Goal: Task Accomplishment & Management: Complete application form

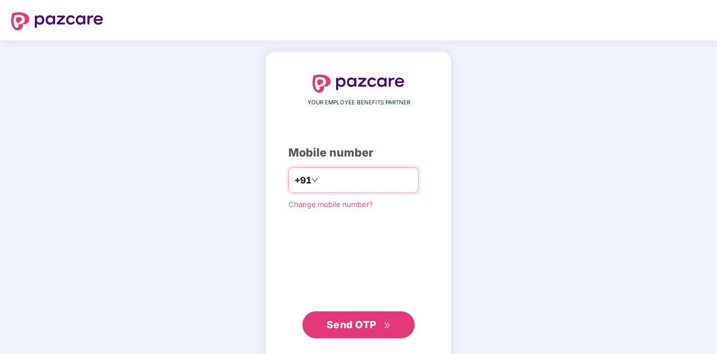
type input "**********"
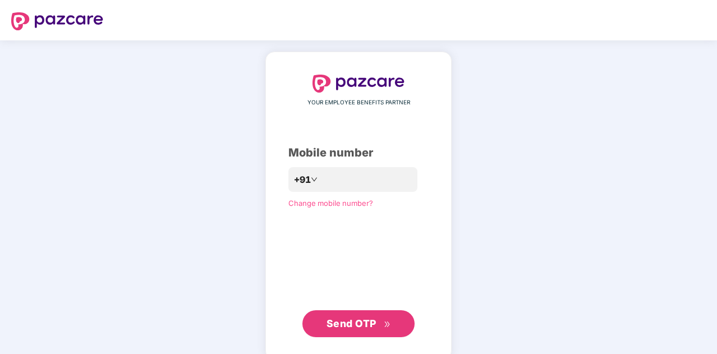
click at [363, 323] on span "Send OTP" at bounding box center [351, 323] width 50 height 12
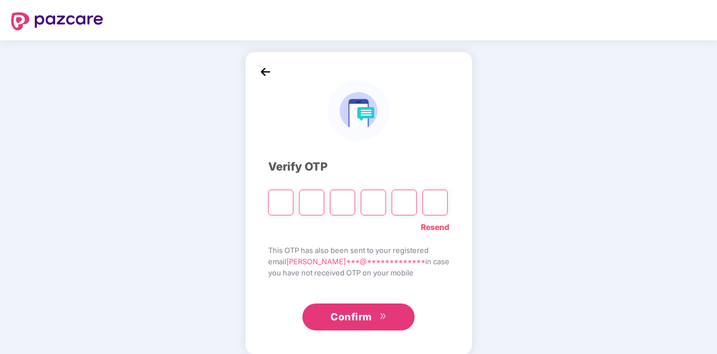
type input "*"
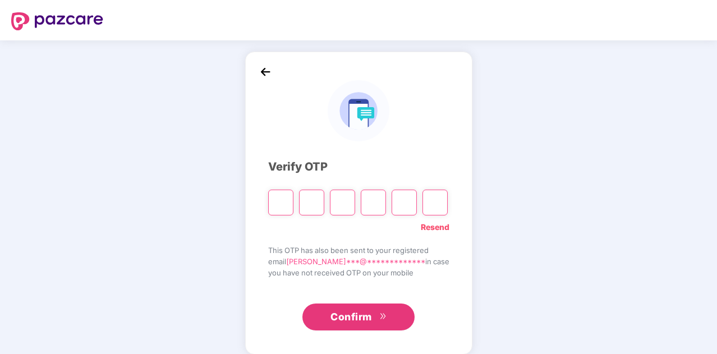
click at [278, 200] on input "Please enter verification code. Digit 1" at bounding box center [280, 203] width 25 height 26
type input "*"
click at [369, 166] on div "Verify OTP" at bounding box center [358, 166] width 181 height 17
click at [284, 200] on input "*" at bounding box center [280, 203] width 25 height 26
type input "*"
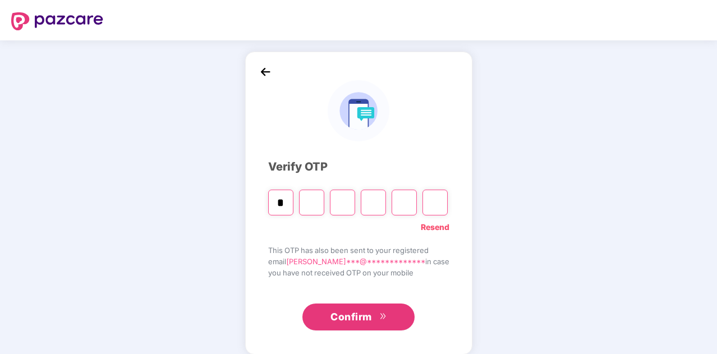
click at [344, 204] on input "Digit 3" at bounding box center [342, 203] width 25 height 26
type input "*"
click at [338, 202] on input "Digit 3" at bounding box center [342, 203] width 25 height 26
type input "*"
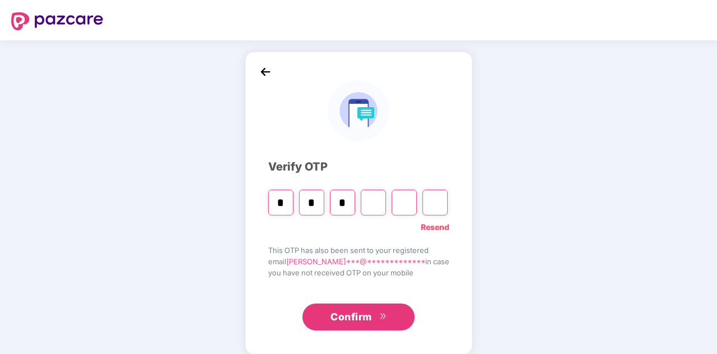
click at [376, 204] on input "Digit 4" at bounding box center [373, 203] width 25 height 26
type input "*"
click at [403, 200] on input "Digit 5" at bounding box center [403, 203] width 25 height 26
type input "*"
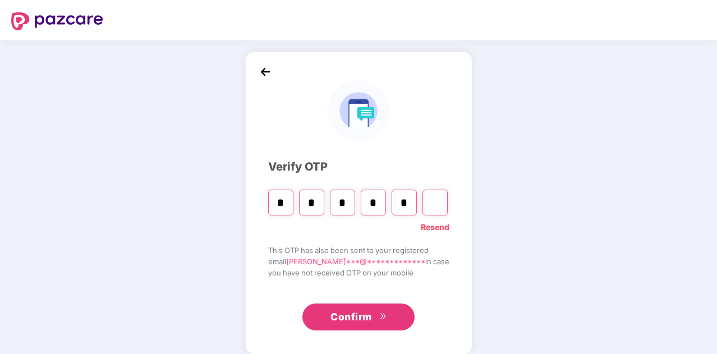
click at [428, 202] on input "Digit 6" at bounding box center [434, 203] width 25 height 26
type input "*"
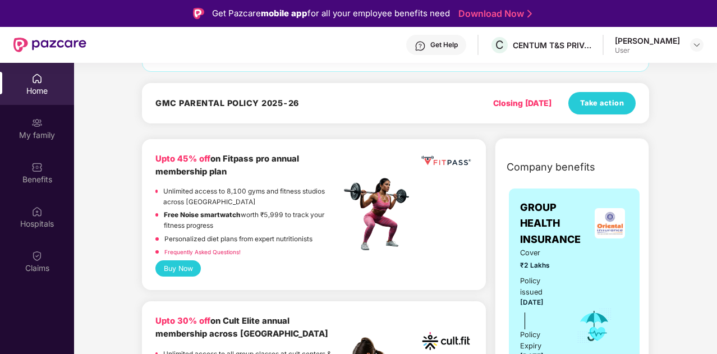
scroll to position [112, 0]
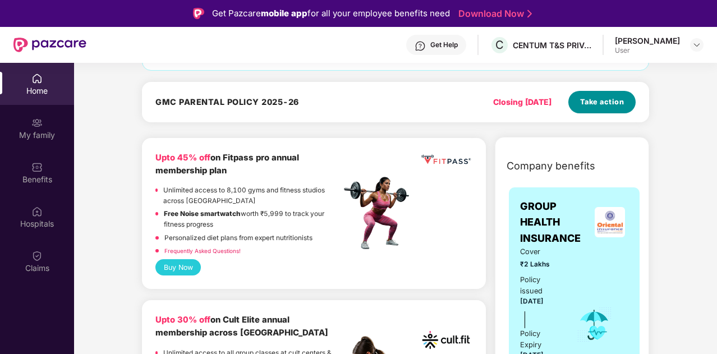
click at [591, 107] on button "Take action" at bounding box center [601, 102] width 67 height 22
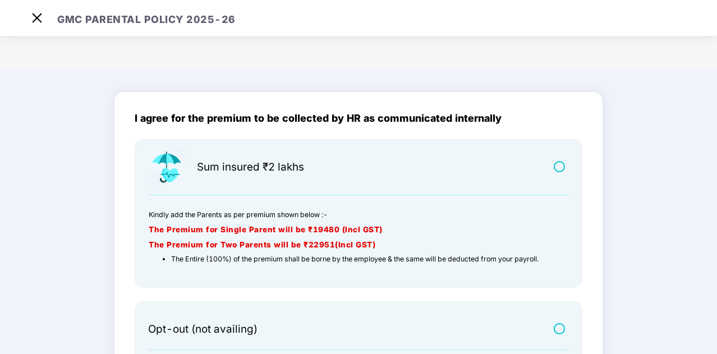
scroll to position [125, 0]
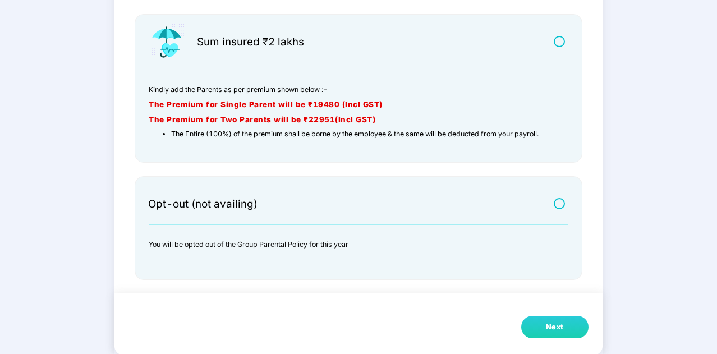
click at [552, 330] on div "Next" at bounding box center [555, 326] width 18 height 11
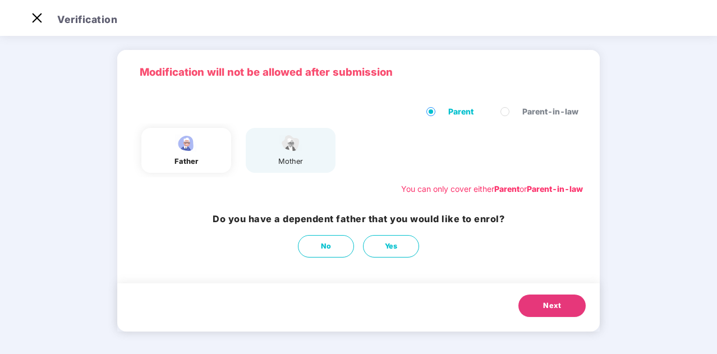
scroll to position [29, 0]
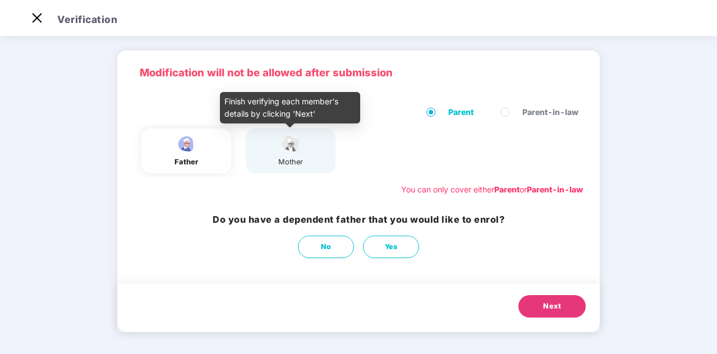
click at [279, 151] on img at bounding box center [290, 144] width 28 height 20
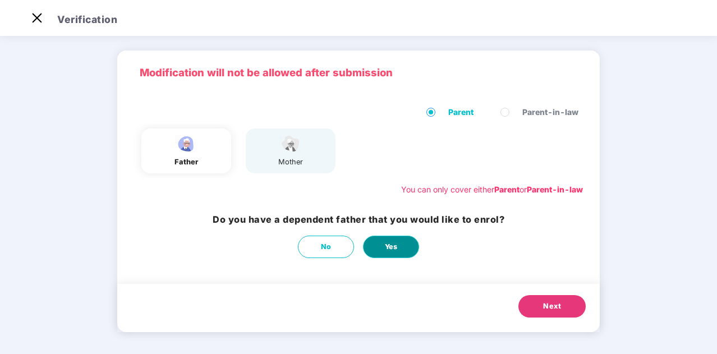
click at [386, 244] on span "Yes" at bounding box center [391, 246] width 13 height 11
select select "****"
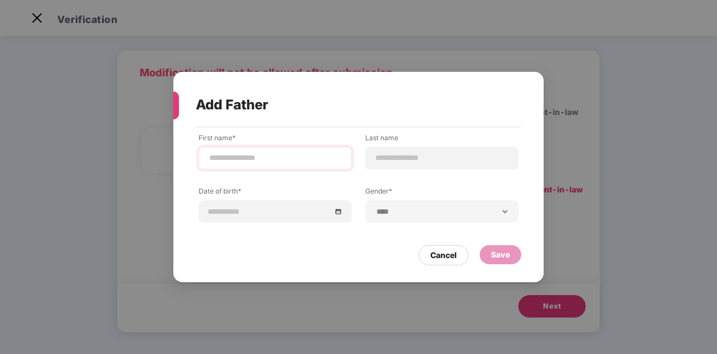
click at [249, 164] on div at bounding box center [274, 158] width 153 height 22
click at [247, 156] on input at bounding box center [275, 158] width 134 height 12
type input "********"
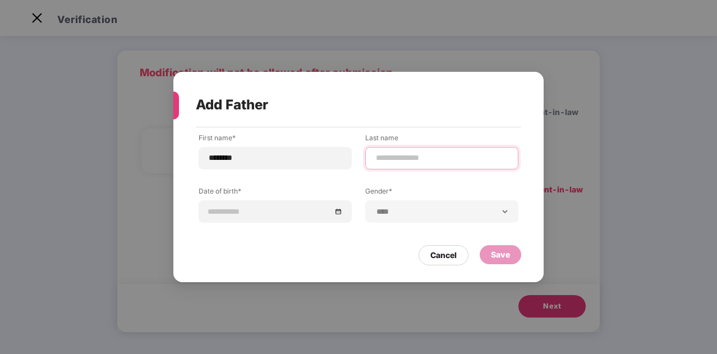
click at [394, 159] on input at bounding box center [442, 158] width 134 height 12
type input "*"
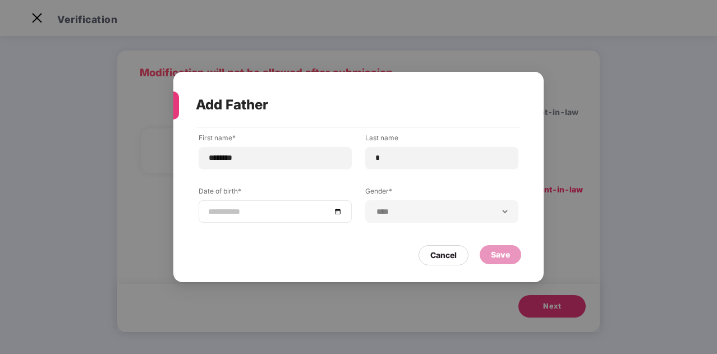
click at [270, 216] on input at bounding box center [269, 211] width 123 height 12
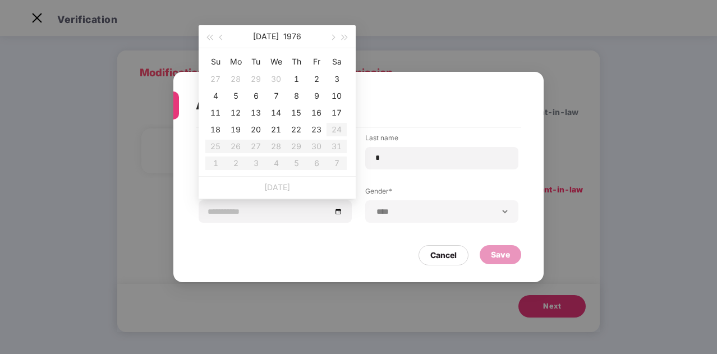
type input "**********"
click at [406, 87] on div "Add Father" at bounding box center [345, 105] width 298 height 44
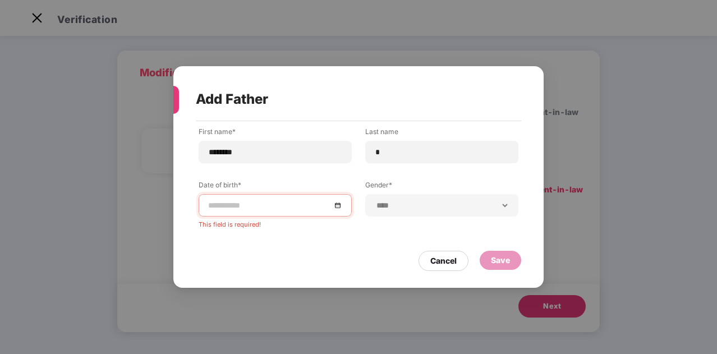
click at [264, 209] on input at bounding box center [269, 205] width 123 height 12
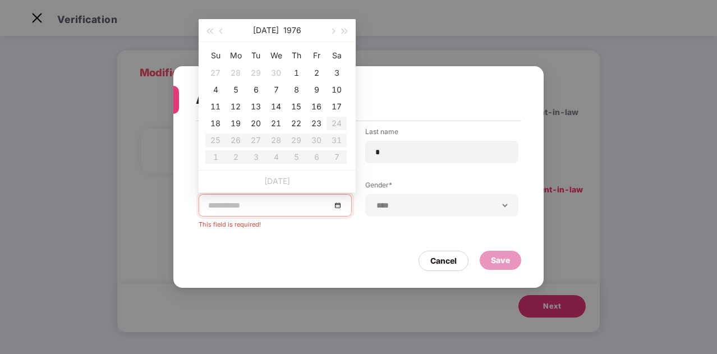
type input "**********"
click at [342, 31] on span "button" at bounding box center [345, 32] width 6 height 6
click at [211, 28] on button "button" at bounding box center [209, 30] width 12 height 22
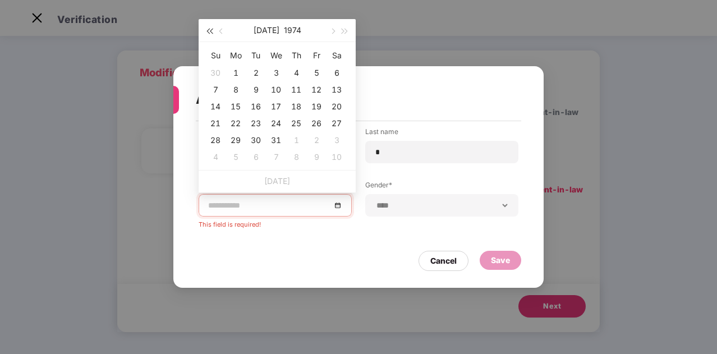
click at [211, 28] on button "button" at bounding box center [209, 30] width 12 height 22
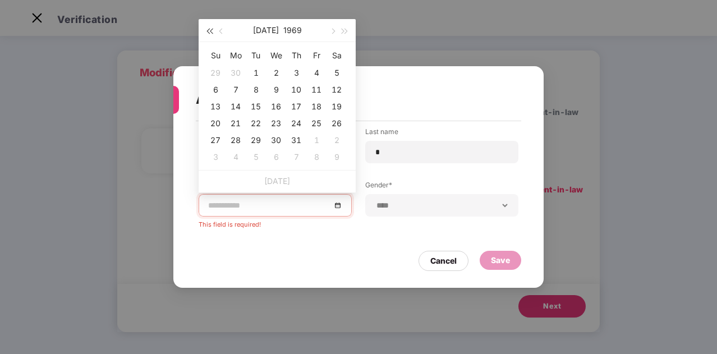
click at [211, 28] on button "button" at bounding box center [209, 30] width 12 height 22
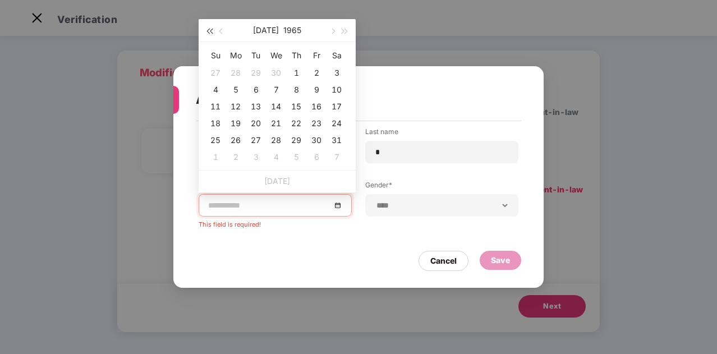
click at [211, 28] on button "button" at bounding box center [209, 30] width 12 height 22
click at [297, 126] on div "21" at bounding box center [295, 123] width 13 height 13
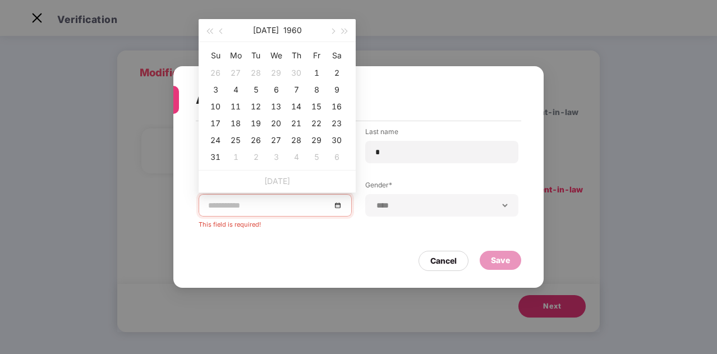
type input "**********"
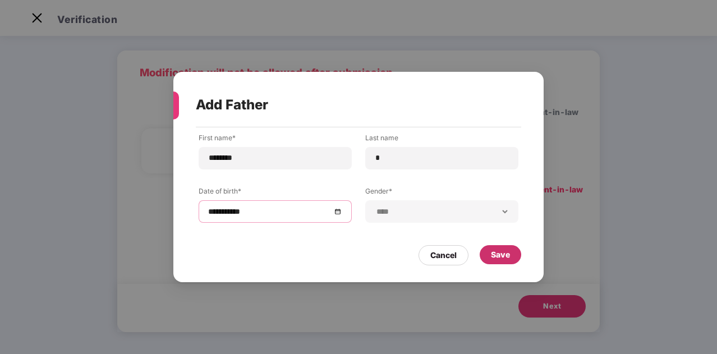
click at [507, 257] on div "Save" at bounding box center [500, 254] width 19 height 12
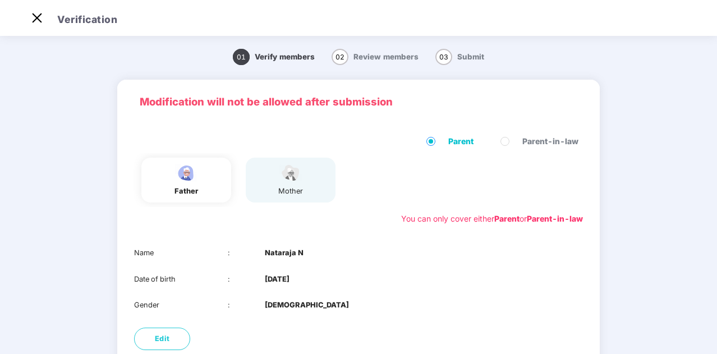
scroll to position [92, 0]
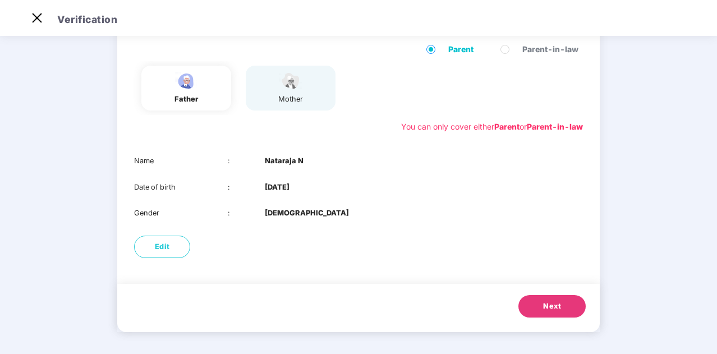
click at [547, 308] on span "Next" at bounding box center [552, 306] width 18 height 11
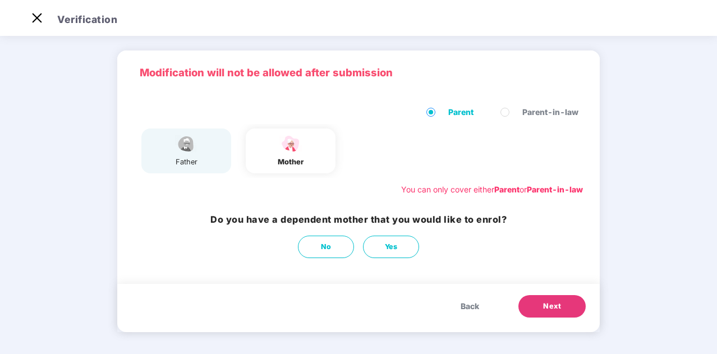
click at [280, 149] on img at bounding box center [290, 144] width 28 height 20
click at [390, 246] on span "Yes" at bounding box center [391, 246] width 13 height 11
select select "******"
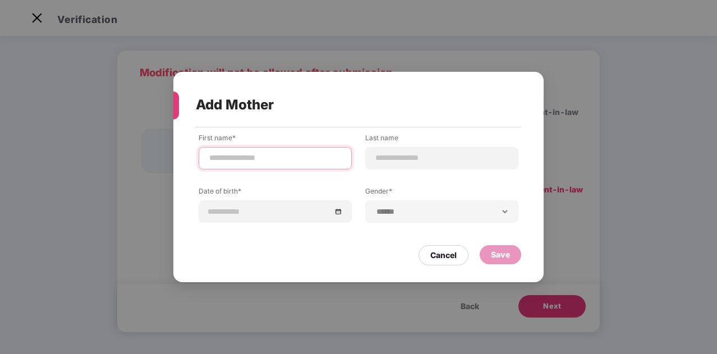
click at [253, 154] on input at bounding box center [275, 158] width 134 height 12
type input "*********"
click at [402, 146] on label "Last name" at bounding box center [441, 140] width 153 height 14
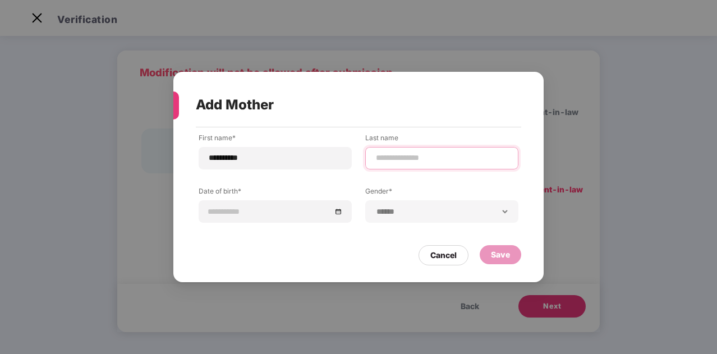
click at [401, 156] on input at bounding box center [442, 158] width 134 height 12
type input "**********"
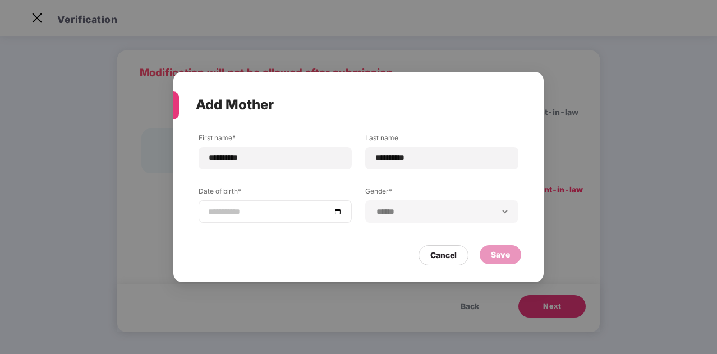
click at [257, 211] on input at bounding box center [269, 211] width 123 height 12
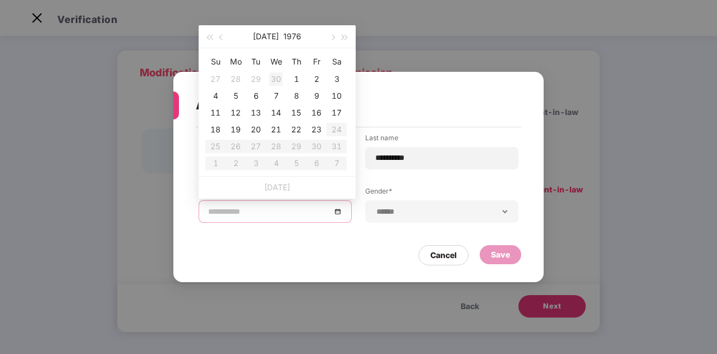
type input "**********"
click at [285, 36] on button "1976" at bounding box center [292, 36] width 18 height 22
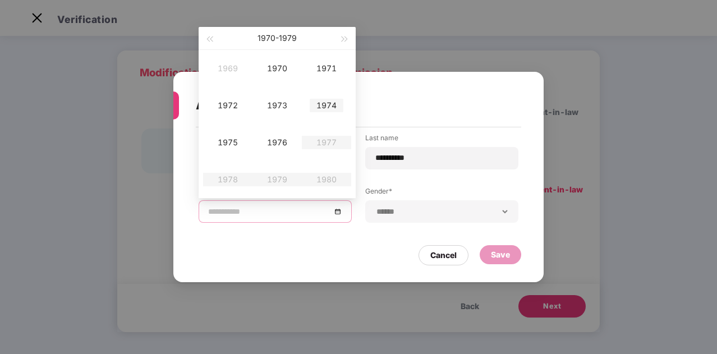
type input "**********"
click at [321, 104] on div "1974" at bounding box center [326, 105] width 34 height 13
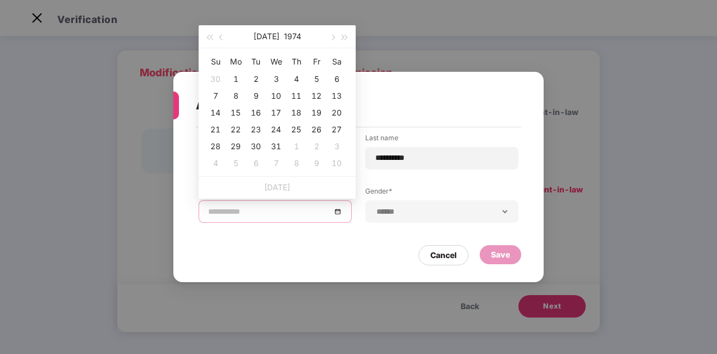
type input "**********"
click at [221, 36] on span "button" at bounding box center [222, 38] width 6 height 6
type input "**********"
click at [277, 112] on div "12" at bounding box center [275, 112] width 13 height 13
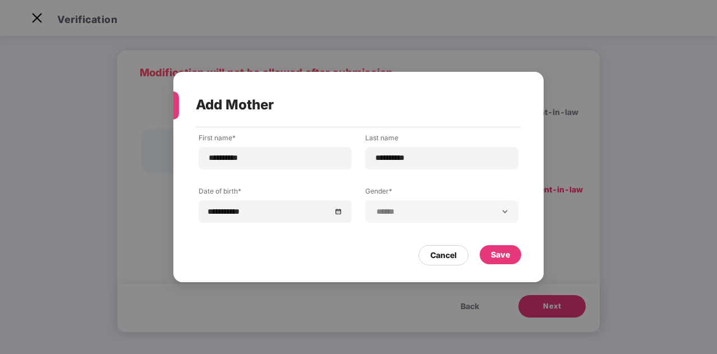
click at [418, 216] on div "**********" at bounding box center [441, 211] width 153 height 22
click at [493, 253] on div "Save" at bounding box center [500, 254] width 19 height 12
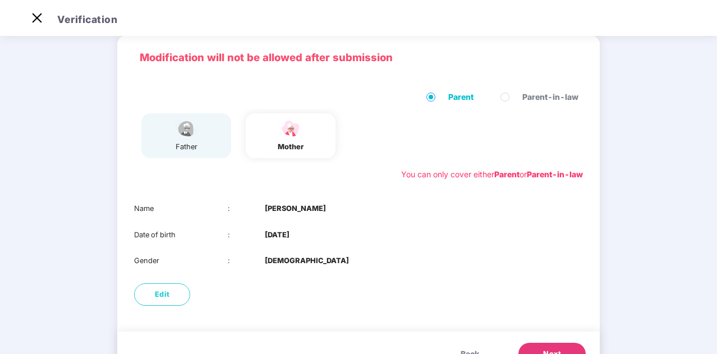
scroll to position [92, 0]
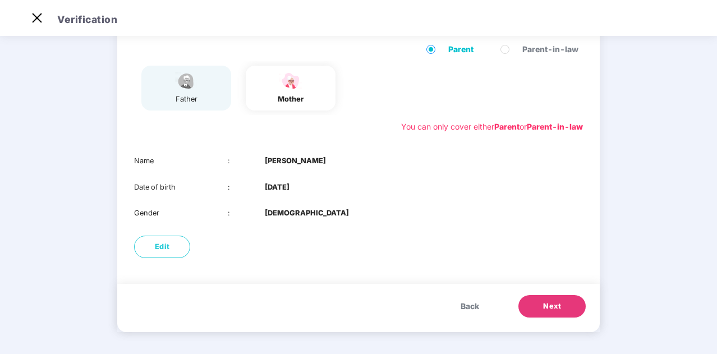
click at [567, 307] on button "Next" at bounding box center [551, 306] width 67 height 22
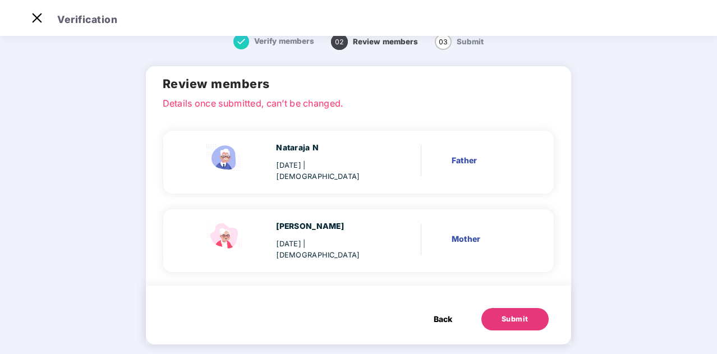
scroll to position [25, 0]
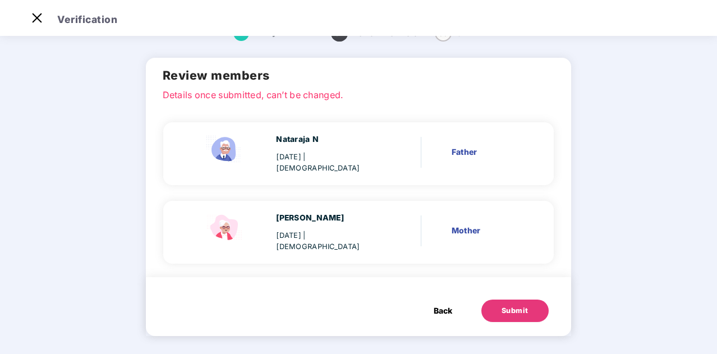
click at [510, 305] on div "Submit" at bounding box center [514, 310] width 27 height 11
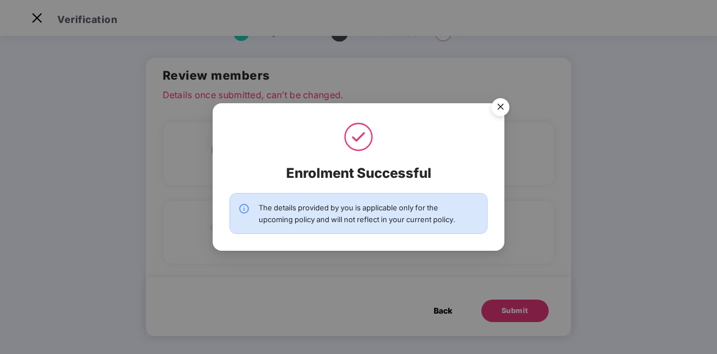
click at [359, 138] on img at bounding box center [358, 137] width 34 height 34
click at [498, 104] on img "Close" at bounding box center [499, 108] width 31 height 31
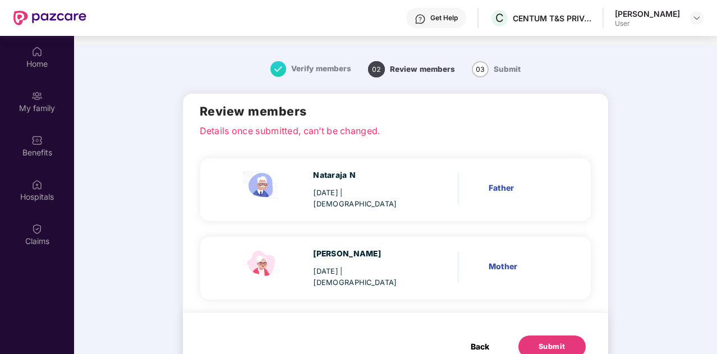
scroll to position [63, 0]
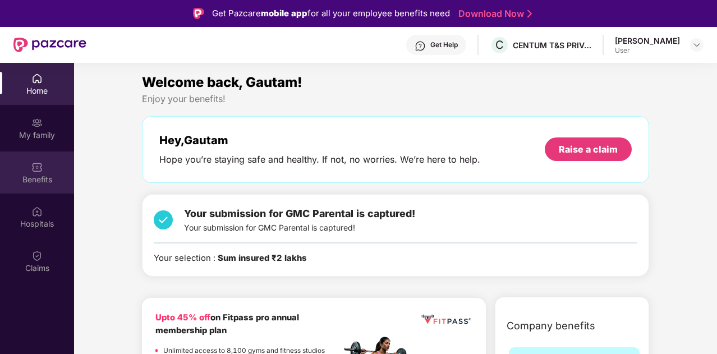
click at [41, 179] on div "Benefits" at bounding box center [37, 179] width 74 height 11
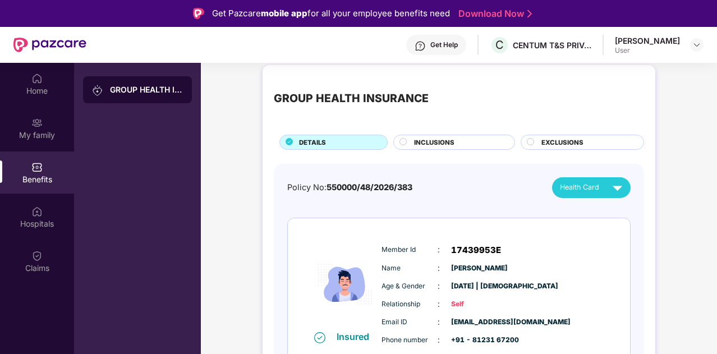
scroll to position [24, 0]
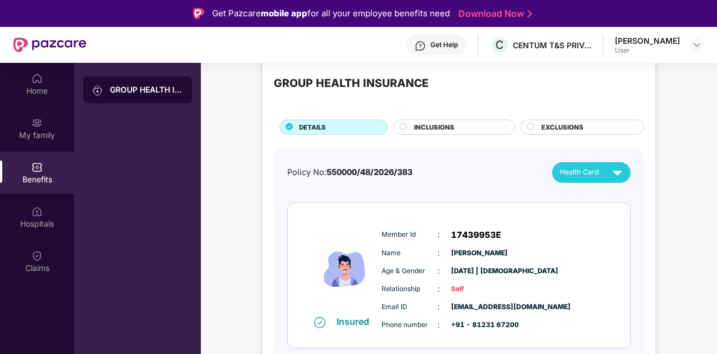
click at [447, 127] on span "INCLUSIONS" at bounding box center [434, 127] width 40 height 10
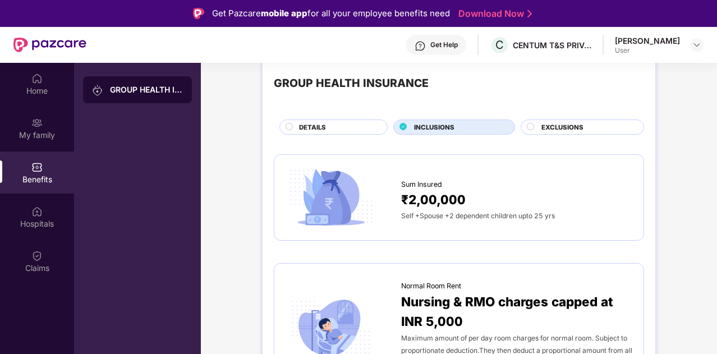
click at [320, 124] on span "DETAILS" at bounding box center [312, 127] width 27 height 10
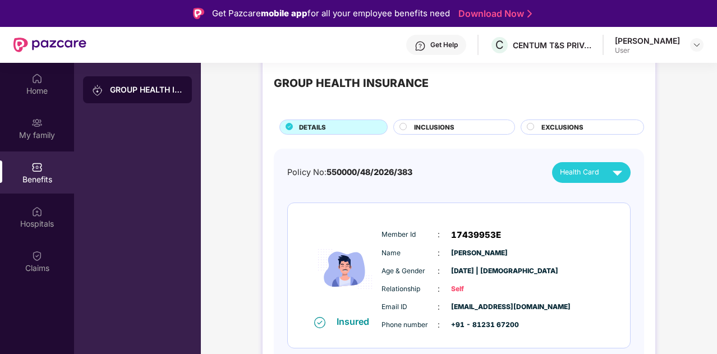
scroll to position [0, 0]
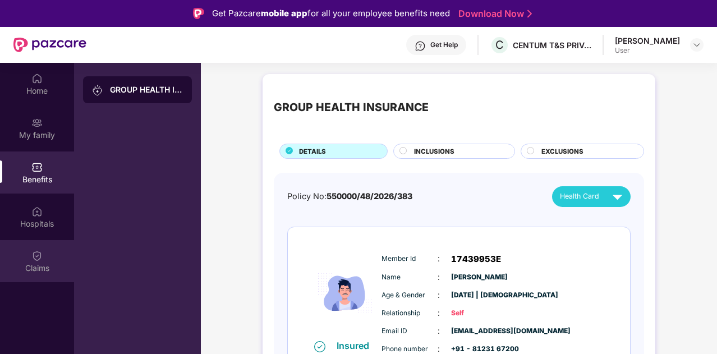
click at [40, 255] on img at bounding box center [36, 255] width 11 height 11
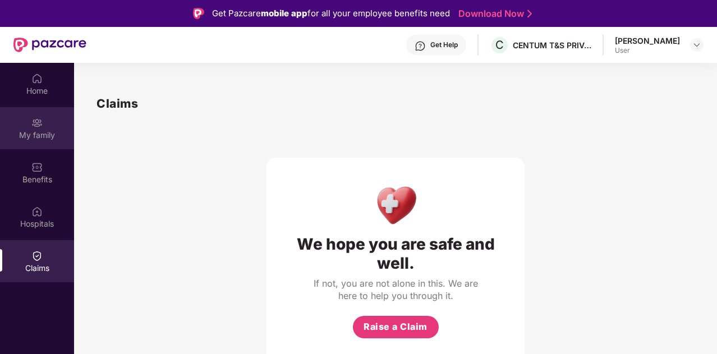
click at [36, 126] on img at bounding box center [36, 122] width 11 height 11
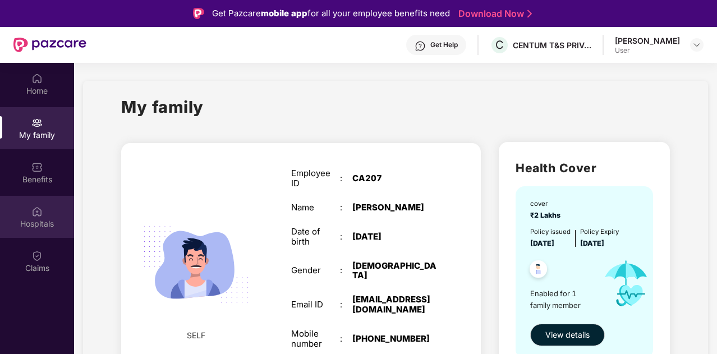
scroll to position [38, 0]
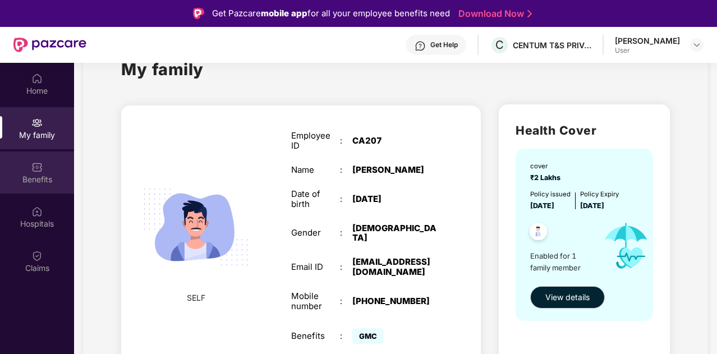
click at [40, 184] on div "Benefits" at bounding box center [37, 172] width 74 height 42
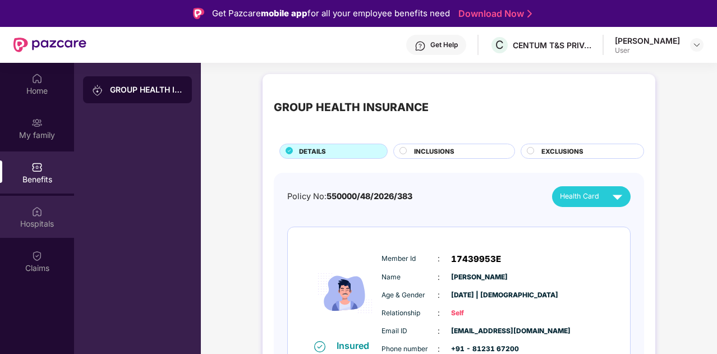
click at [32, 220] on div "Hospitals" at bounding box center [37, 223] width 74 height 11
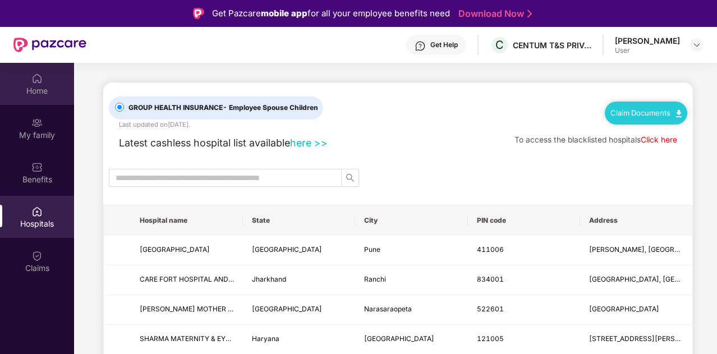
click at [41, 85] on div "Home" at bounding box center [37, 90] width 74 height 11
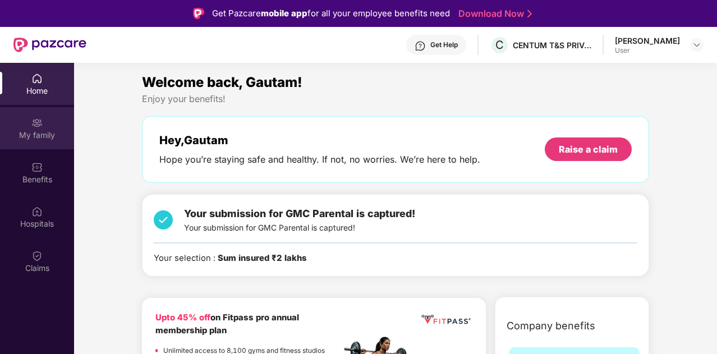
click at [38, 125] on img at bounding box center [36, 122] width 11 height 11
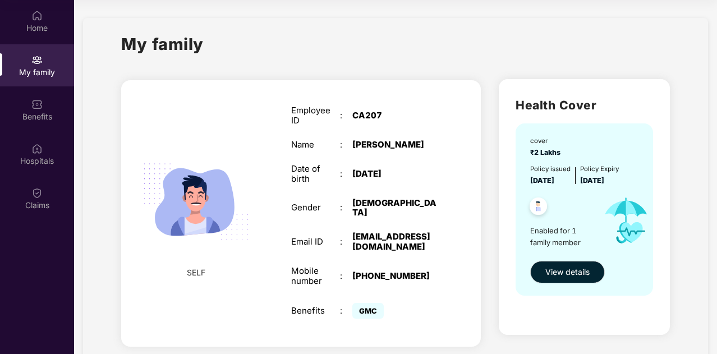
click at [248, 38] on div "My family" at bounding box center [395, 50] width 548 height 39
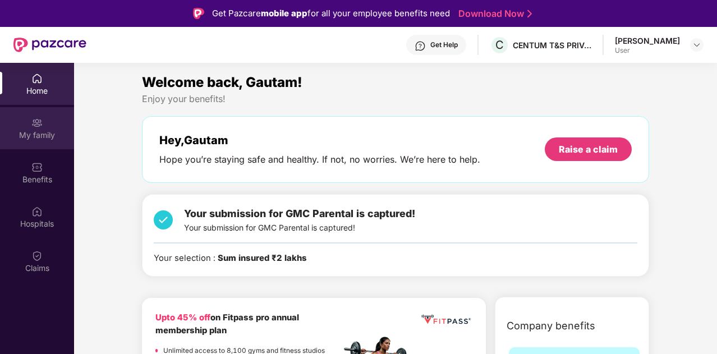
click at [46, 138] on div "My family" at bounding box center [37, 135] width 74 height 11
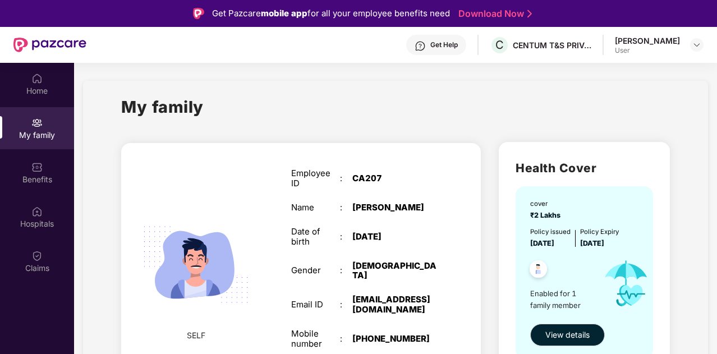
scroll to position [38, 0]
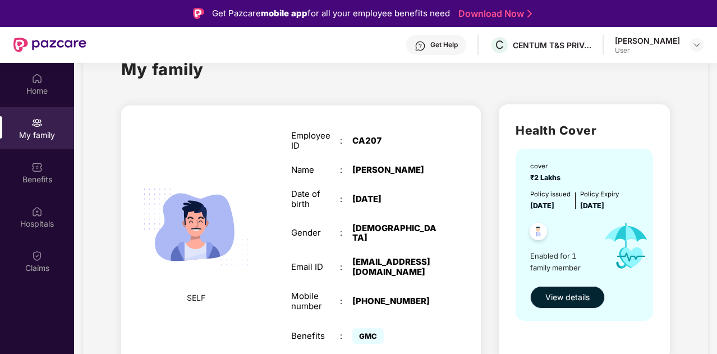
click at [564, 301] on span "View details" at bounding box center [567, 297] width 44 height 12
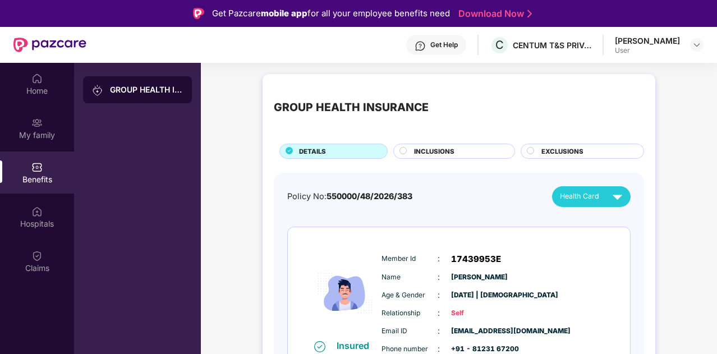
scroll to position [24, 0]
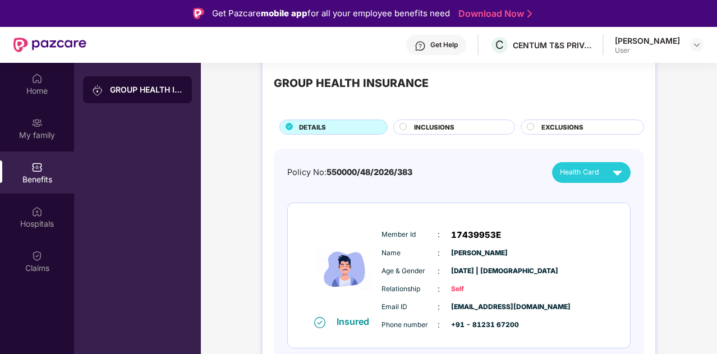
click at [429, 129] on span "INCLUSIONS" at bounding box center [434, 127] width 40 height 10
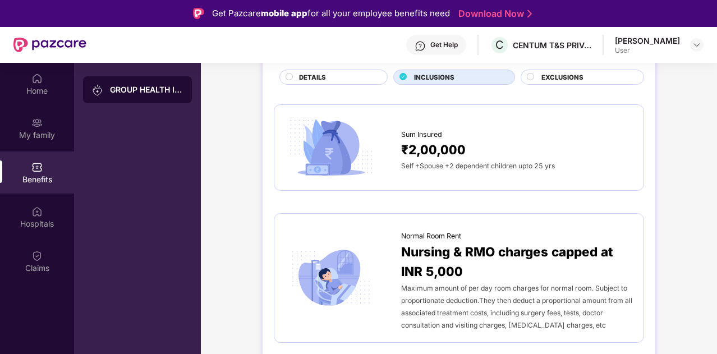
scroll to position [0, 0]
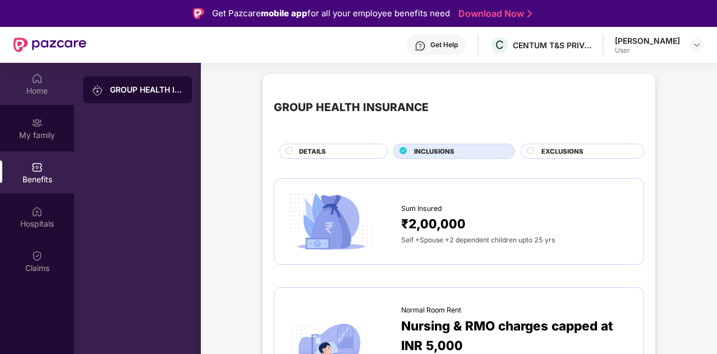
click at [38, 90] on div "Home" at bounding box center [37, 90] width 74 height 11
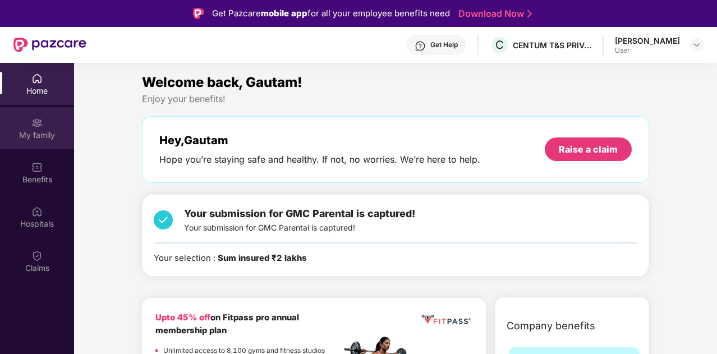
click at [38, 119] on img at bounding box center [36, 122] width 11 height 11
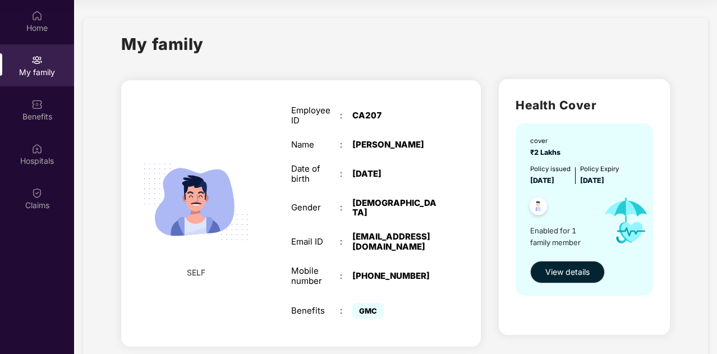
click at [38, 80] on div "My family" at bounding box center [37, 65] width 74 height 42
click at [39, 115] on div "Benefits" at bounding box center [37, 116] width 74 height 11
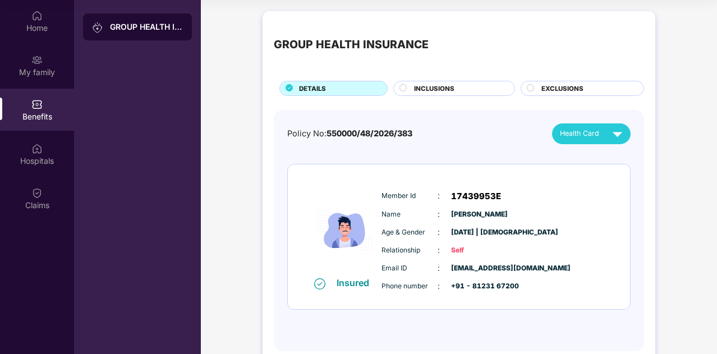
click at [491, 87] on div "INCLUSIONS" at bounding box center [458, 90] width 100 height 12
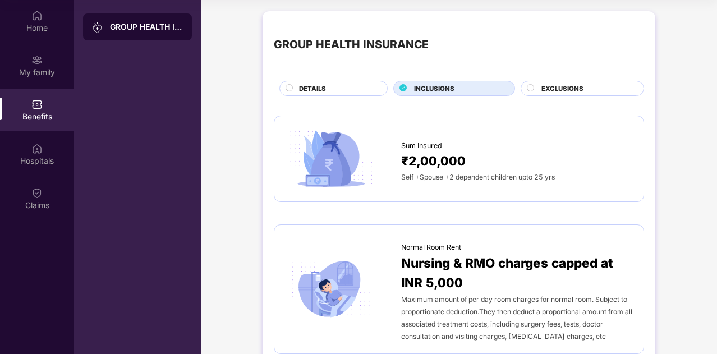
click at [532, 86] on circle at bounding box center [530, 87] width 7 height 7
